Goal: Information Seeking & Learning: Learn about a topic

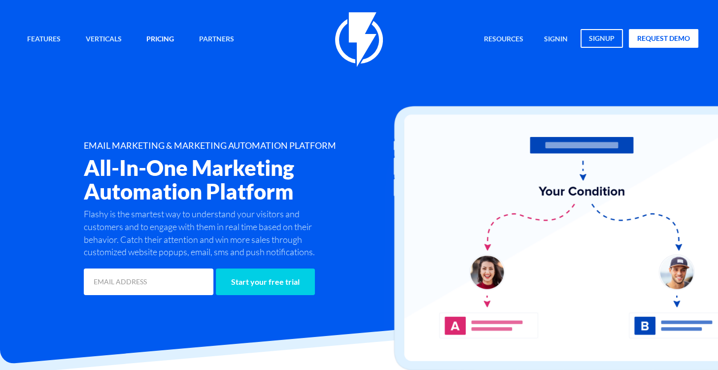
click at [172, 40] on link "Pricing" at bounding box center [160, 39] width 42 height 21
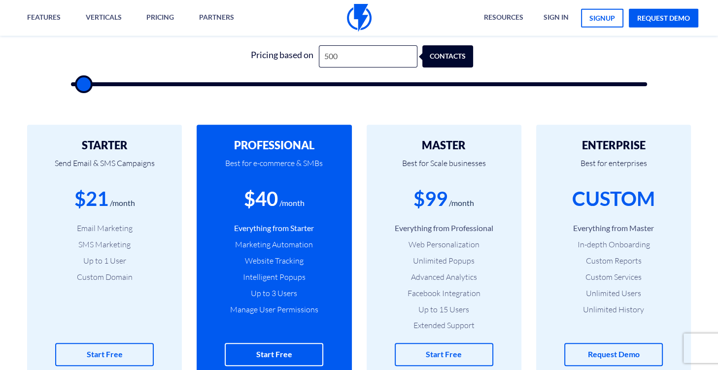
scroll to position [243, 0]
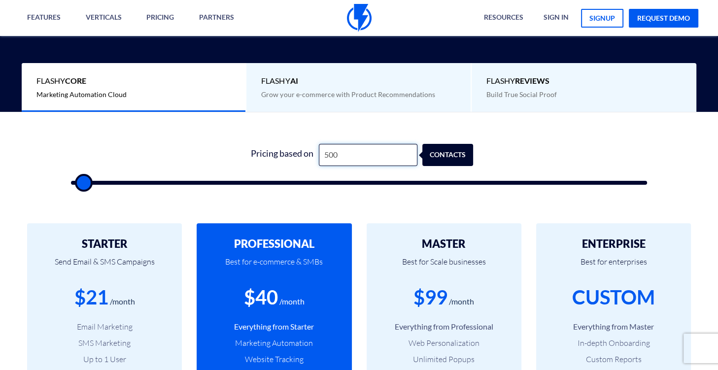
click at [336, 152] on input "500" at bounding box center [368, 155] width 99 height 22
type input "5,001"
type input "5000"
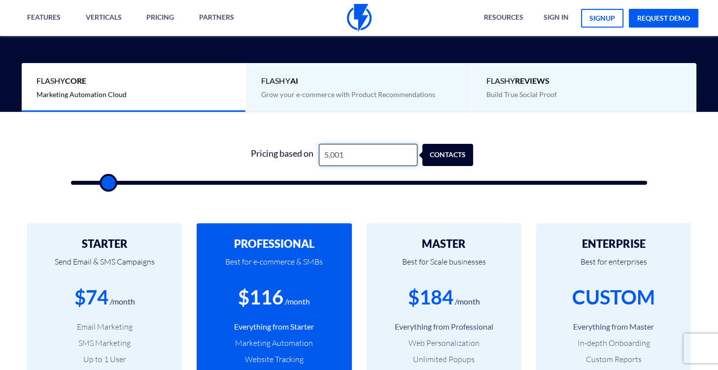
type input "500"
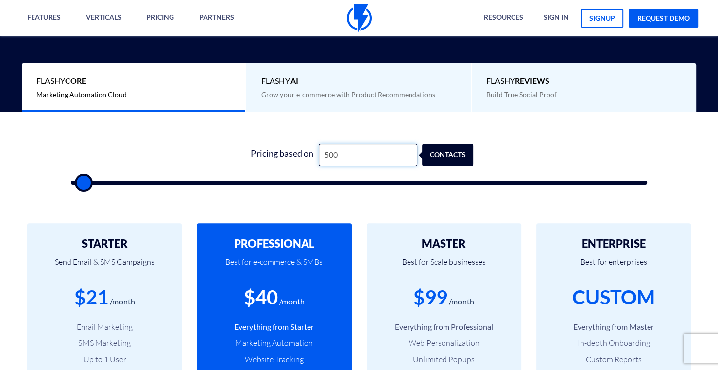
type input "50"
type input "500"
type input "5"
type input "500"
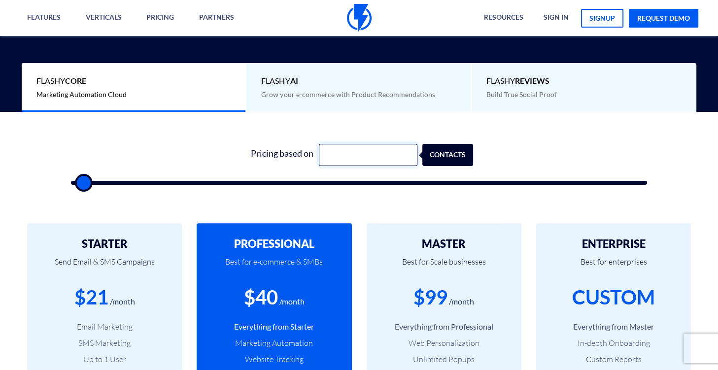
type input "1"
type input "500"
type input "10"
type input "500"
type input "100"
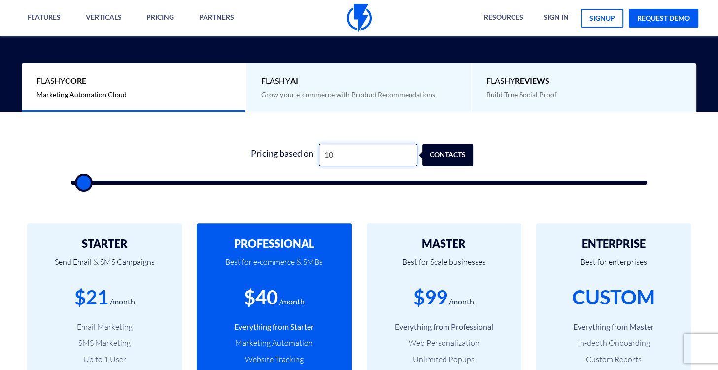
type input "500"
click at [455, 148] on div "contacts" at bounding box center [453, 155] width 51 height 22
click at [354, 157] on input "100" at bounding box center [368, 155] width 99 height 22
type input "1,000"
type input "1000"
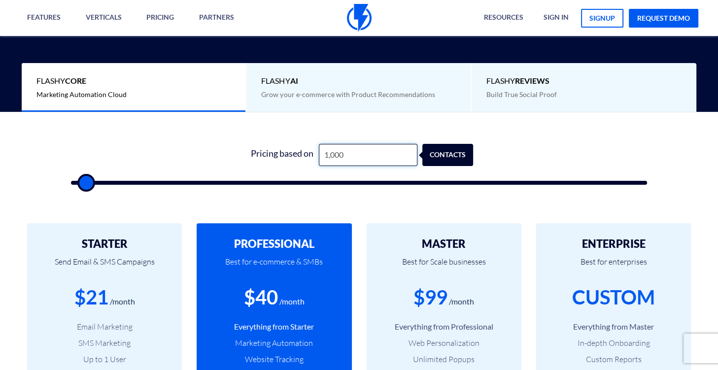
type input "10,000"
type input "10000"
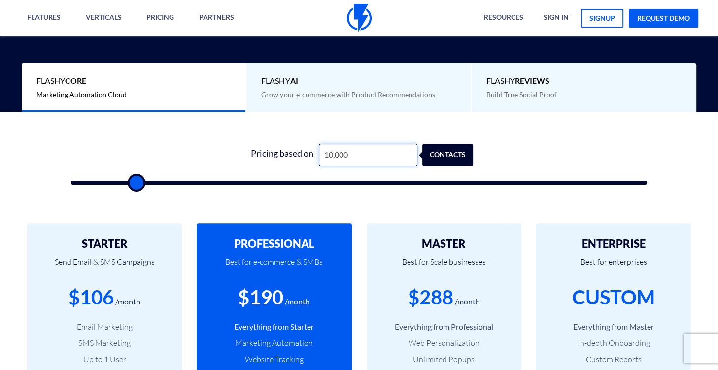
type input "1,000"
type input "1000"
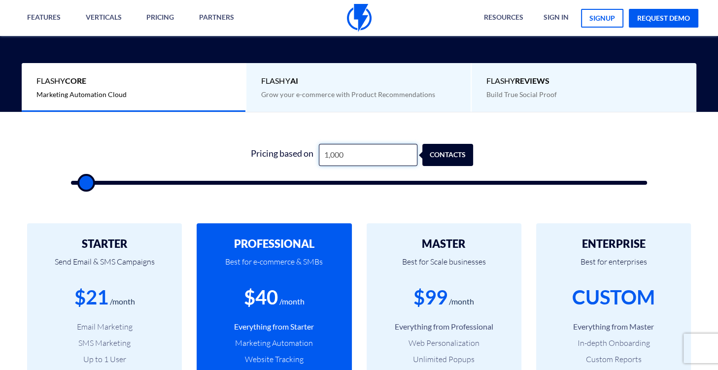
type input "100"
type input "500"
type input "10"
type input "500"
type input "100"
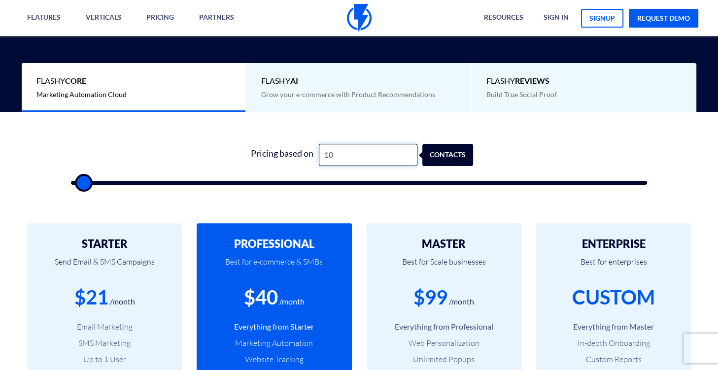
type input "500"
type input "1,000"
type input "1000"
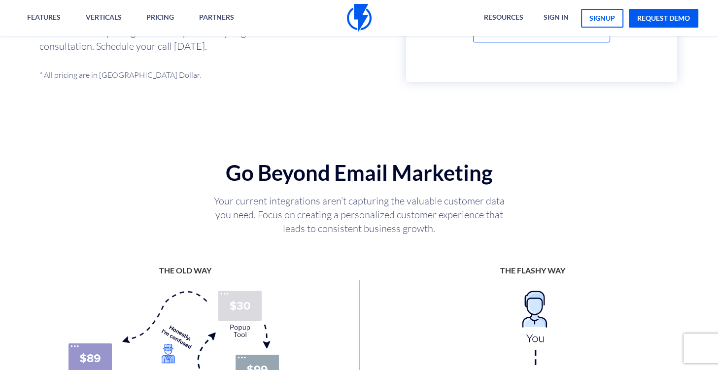
scroll to position [1215, 0]
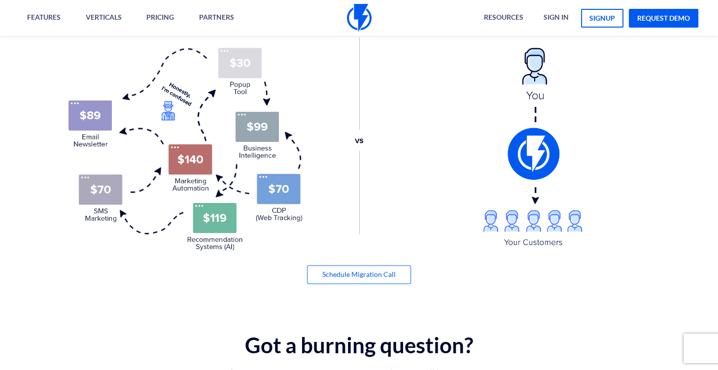
type input "1,000"
drag, startPoint x: 398, startPoint y: 102, endPoint x: 402, endPoint y: 98, distance: 5.6
click at [399, 102] on div at bounding box center [360, 128] width 100 height 212
